Goal: Find specific page/section: Find specific page/section

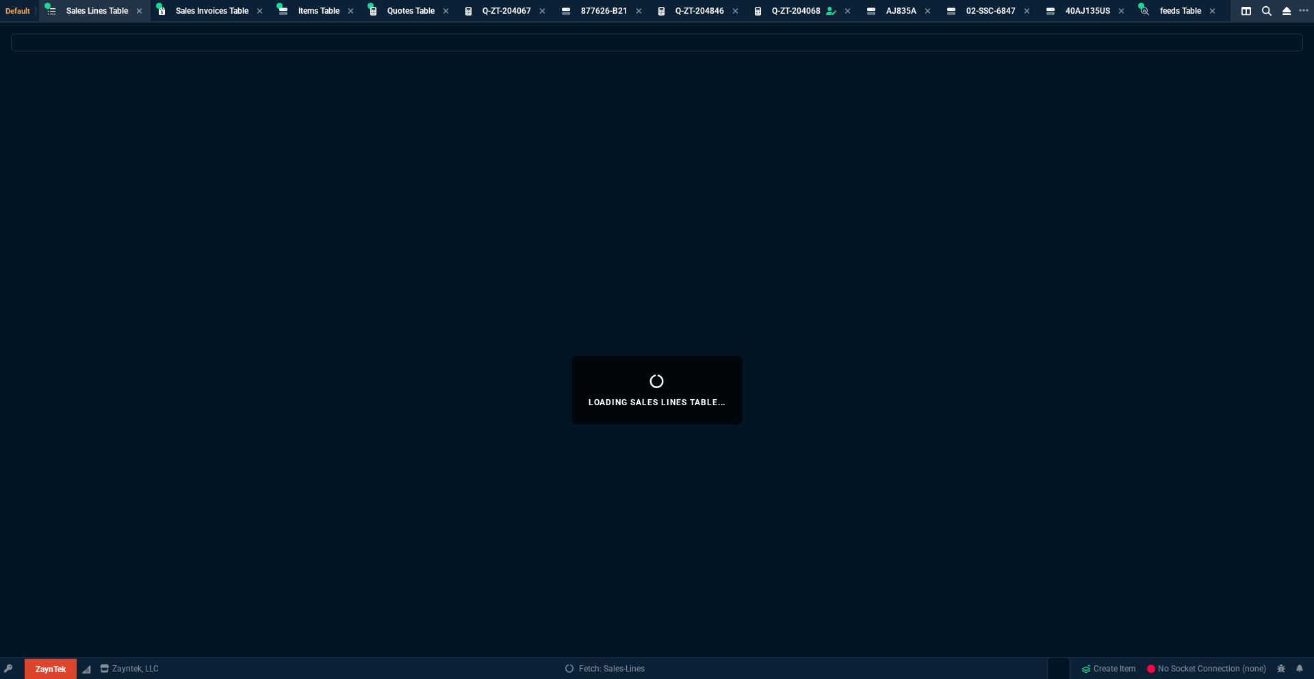
select select "18: totals"
select select
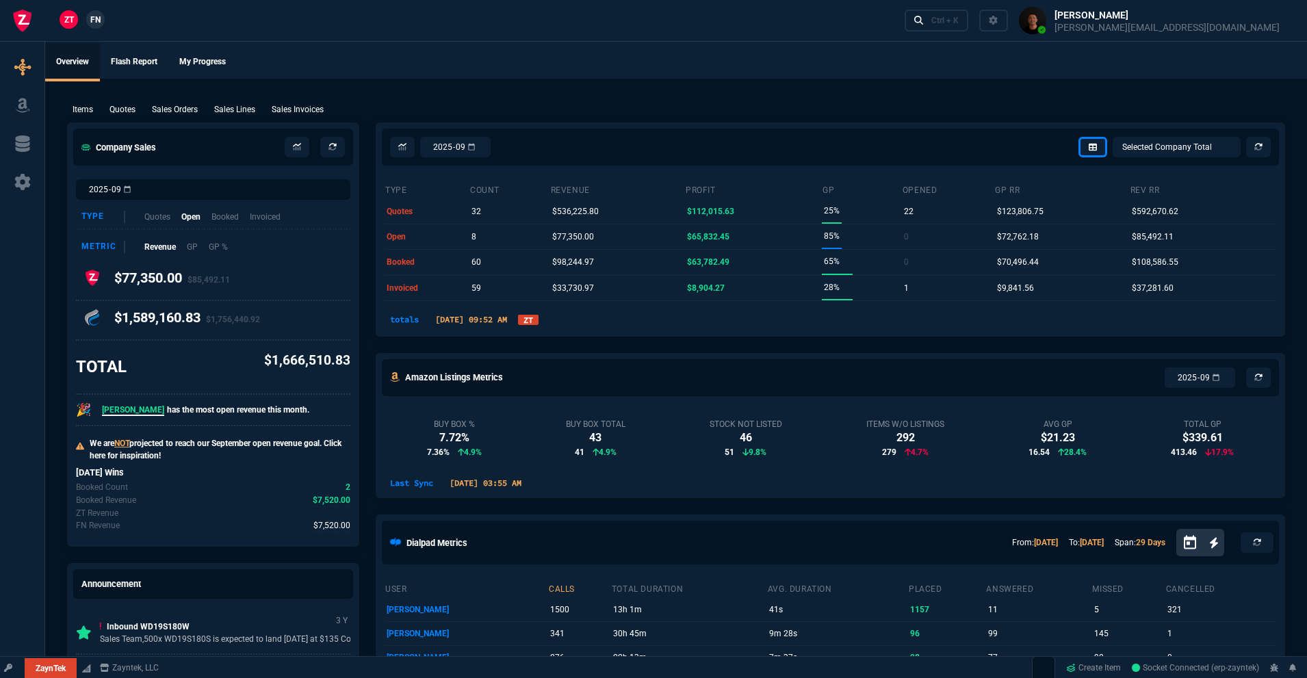
click at [539, 321] on link "ZT" at bounding box center [528, 320] width 21 height 10
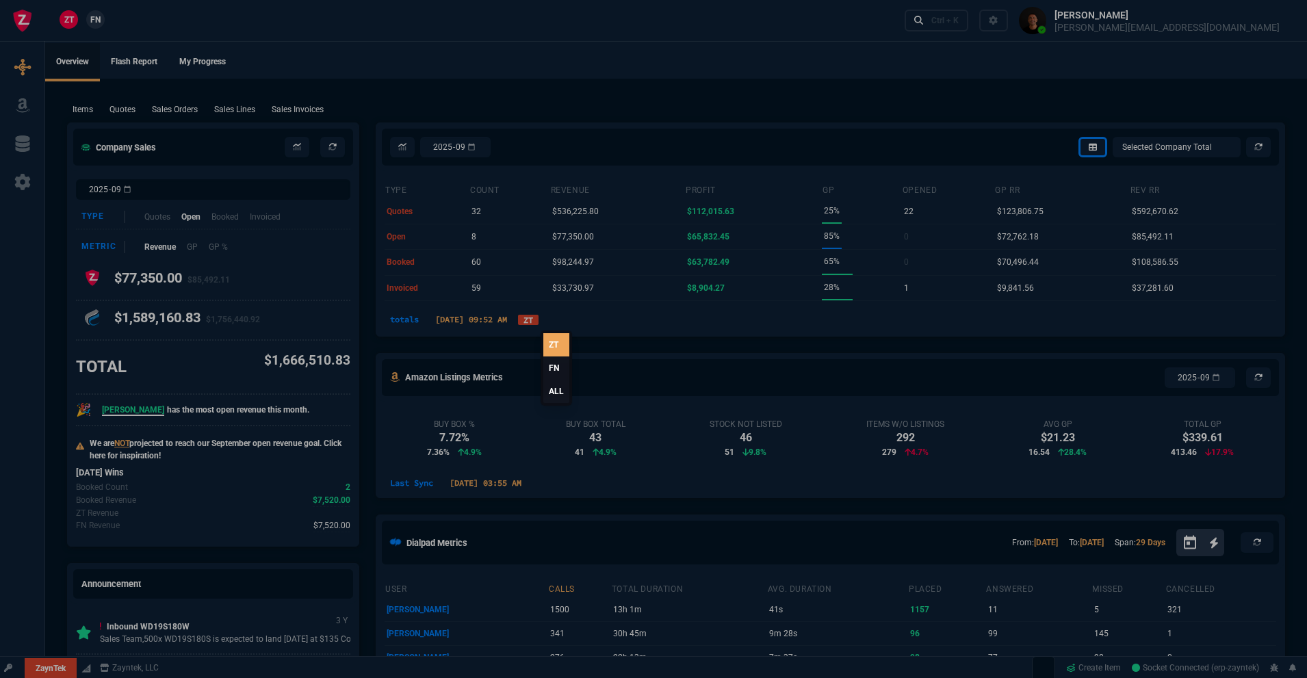
click at [550, 396] on link "ALL" at bounding box center [556, 391] width 26 height 23
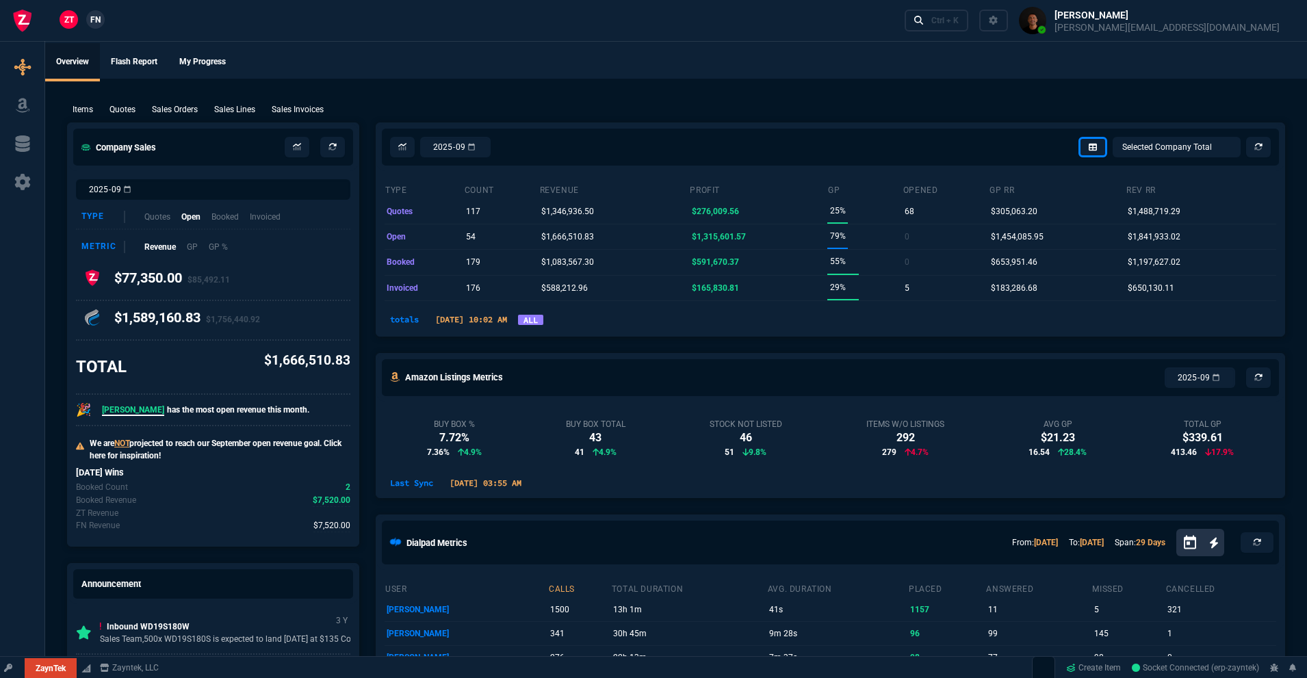
click at [543, 322] on link "ALL" at bounding box center [530, 320] width 25 height 10
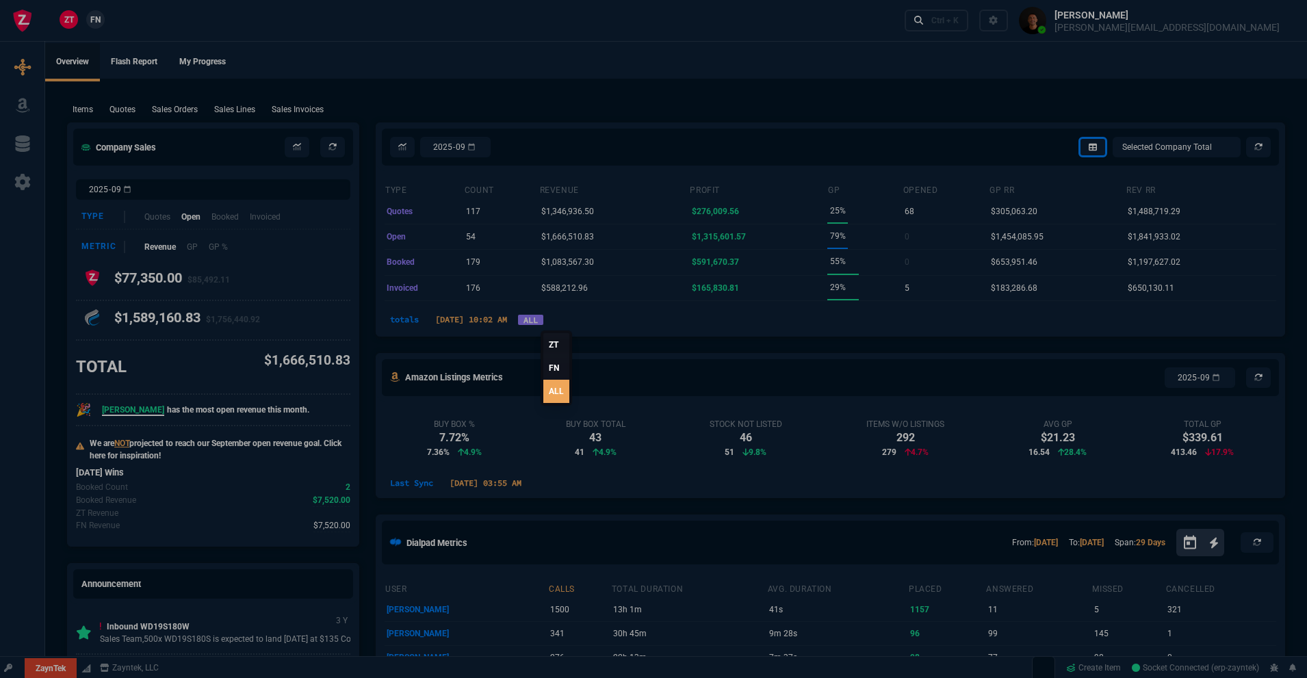
click at [560, 404] on div "ZT FN ALL" at bounding box center [556, 367] width 31 height 75
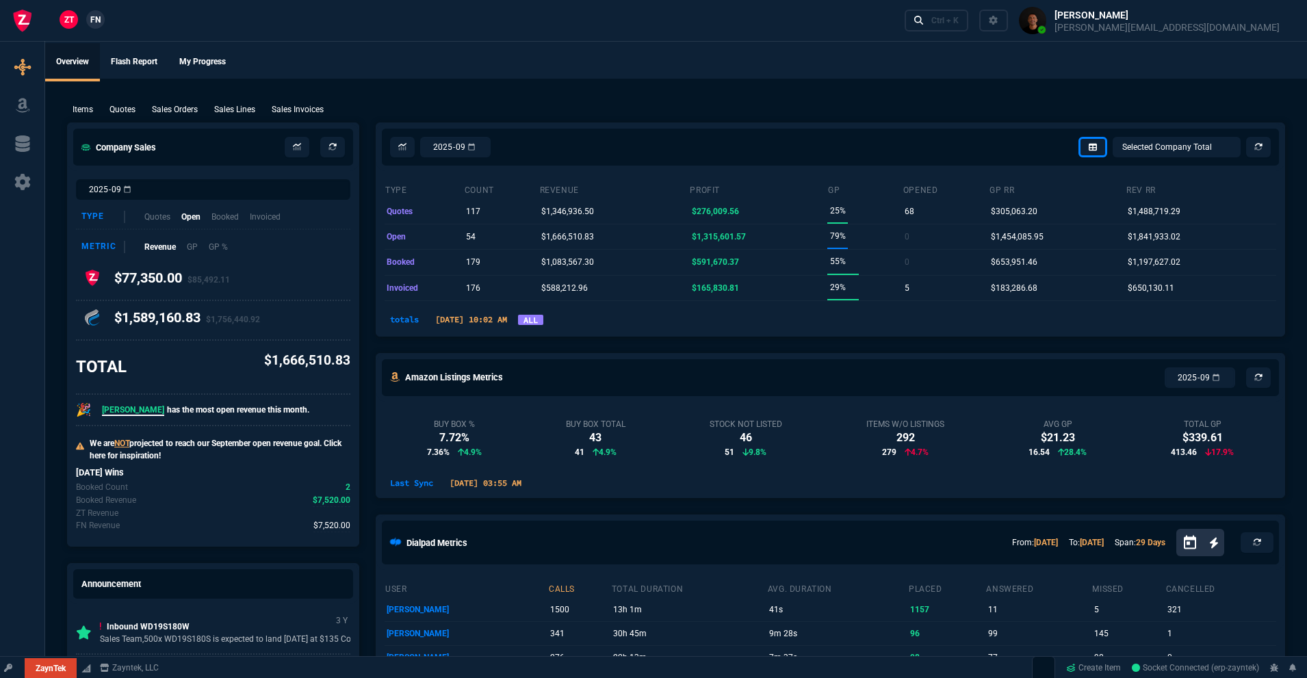
click at [560, 403] on div "Buy Box % 7.72% 7.36% 4.9% Buy Box Total 43 41 4.9% Stock Not Listed 46 51 9.8%…" at bounding box center [830, 439] width 908 height 74
